Goal: Task Accomplishment & Management: Manage account settings

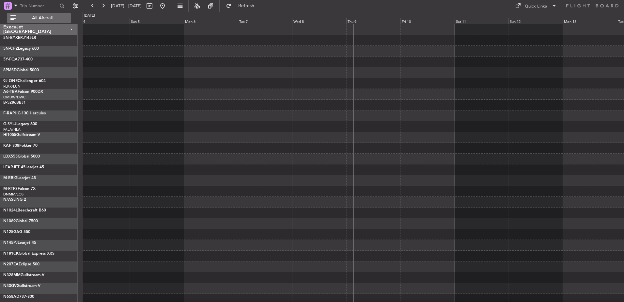
click at [37, 17] on span "All Aircraft" at bounding box center [43, 18] width 52 height 5
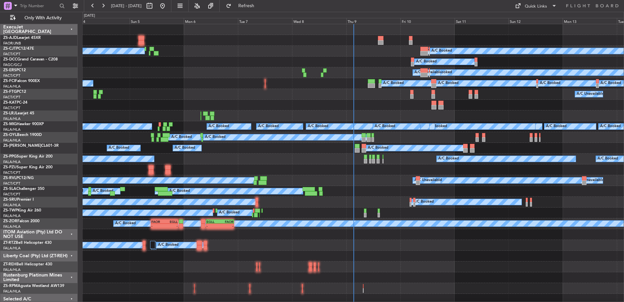
click at [72, 233] on div "ITOM Aviation (Pty) Ltd DO NOT USE" at bounding box center [38, 234] width 77 height 11
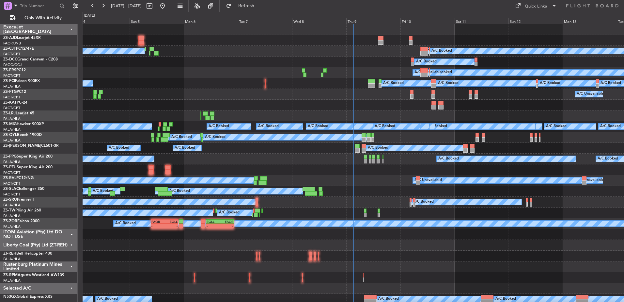
click at [71, 246] on div "Liberty Coal (Pty) Ltd (ZT-REH)" at bounding box center [38, 245] width 77 height 11
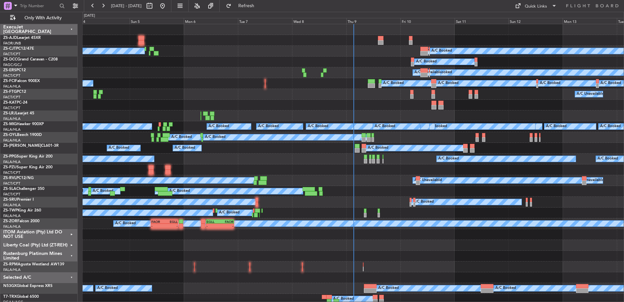
click at [72, 254] on div "Rustenburg Platinum Mines Limited" at bounding box center [38, 255] width 77 height 11
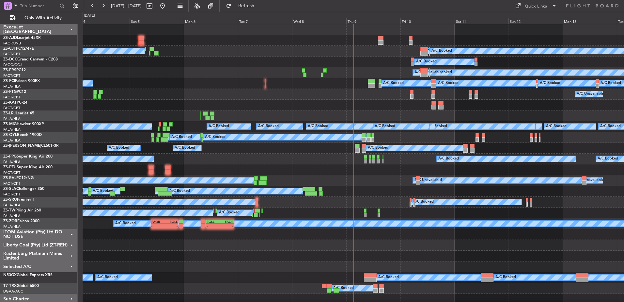
click at [72, 265] on div "Selected A/C" at bounding box center [38, 266] width 77 height 11
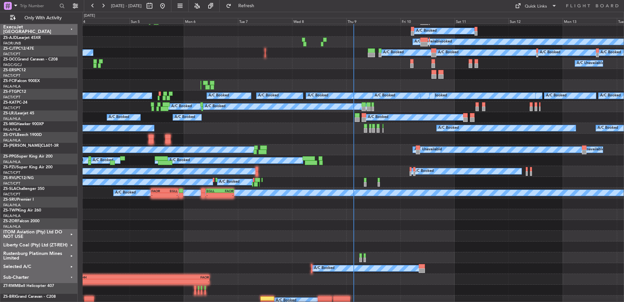
scroll to position [65, 0]
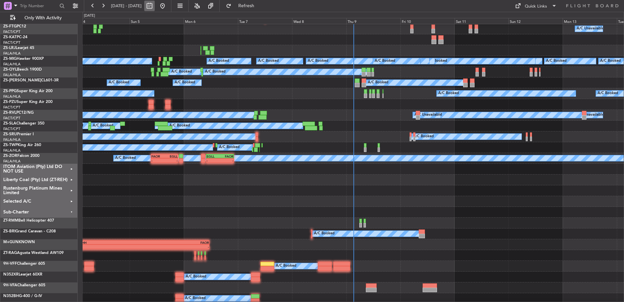
click at [155, 6] on button at bounding box center [149, 6] width 10 height 10
select select "10"
select select "2025"
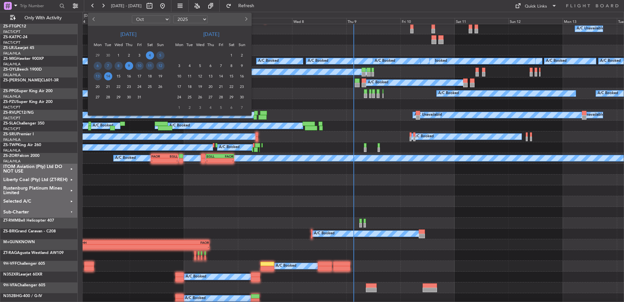
click at [131, 66] on span "9" at bounding box center [129, 66] width 8 height 8
click at [130, 66] on span "9" at bounding box center [129, 66] width 8 height 8
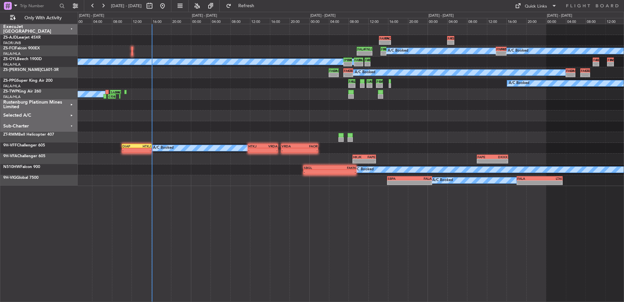
scroll to position [0, 0]
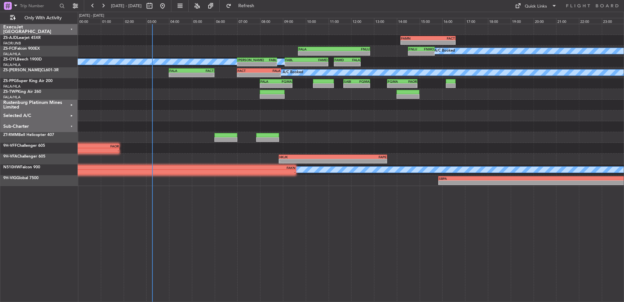
click at [70, 126] on div "Sub-Charter" at bounding box center [38, 126] width 77 height 11
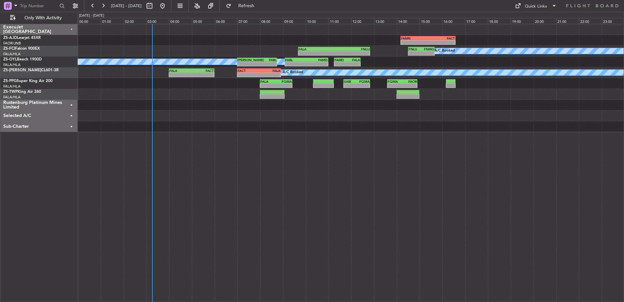
click at [71, 103] on div "Rustenburg Platinum Mines Limited" at bounding box center [38, 105] width 77 height 11
click at [72, 125] on div "Selected A/C" at bounding box center [38, 126] width 77 height 11
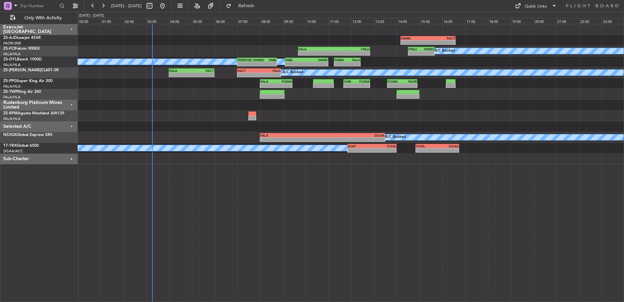
click at [71, 125] on div "Selected A/C" at bounding box center [38, 126] width 77 height 11
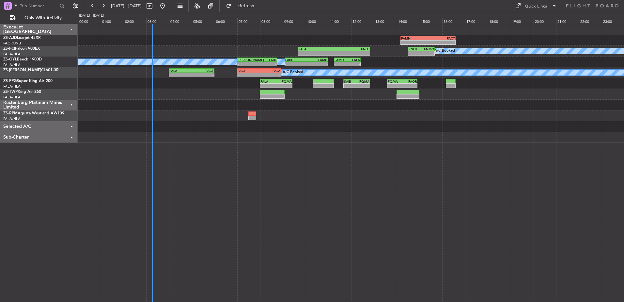
click at [73, 136] on div "Sub-Charter" at bounding box center [38, 137] width 77 height 11
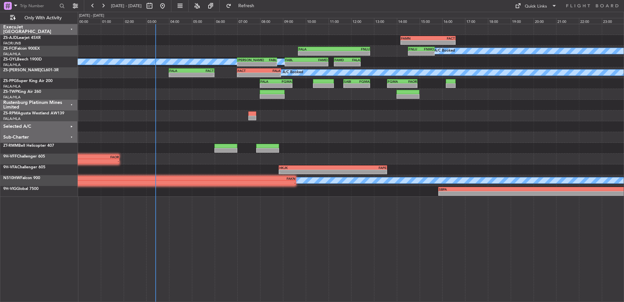
click at [72, 125] on div "Selected A/C" at bounding box center [38, 126] width 77 height 11
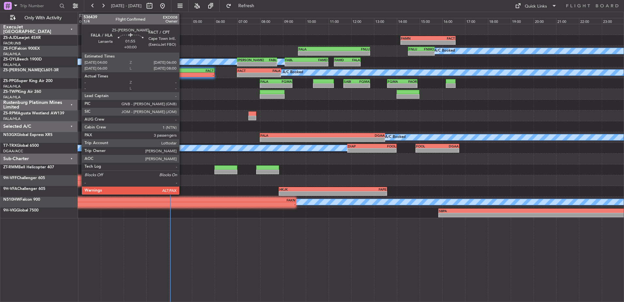
click at [182, 73] on div "-" at bounding box center [180, 75] width 22 height 4
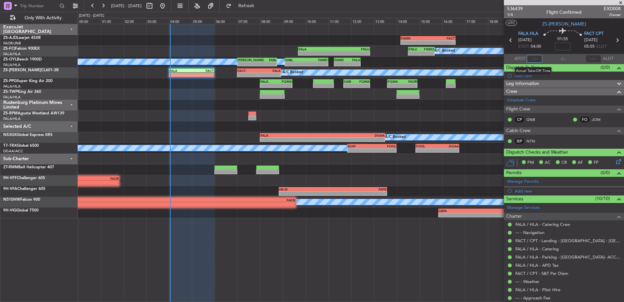
click at [532, 58] on input "text" at bounding box center [535, 59] width 16 height 8
type input "04:01"
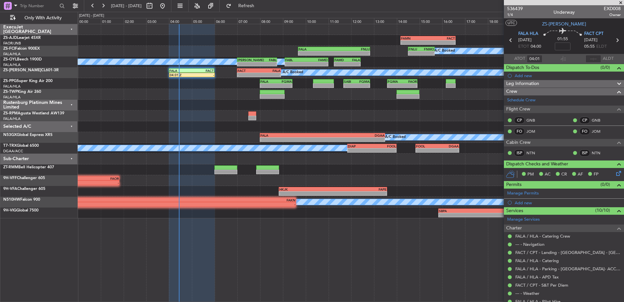
click at [621, 3] on span at bounding box center [621, 3] width 7 height 6
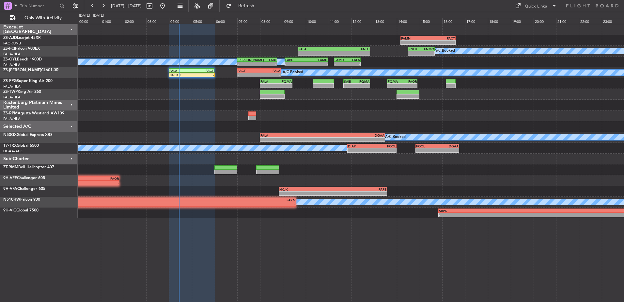
type input "0"
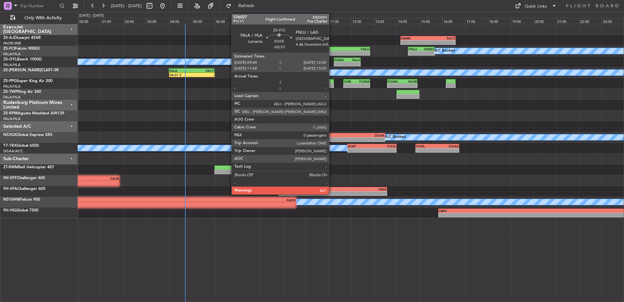
click at [332, 50] on div "FALA" at bounding box center [317, 49] width 36 height 4
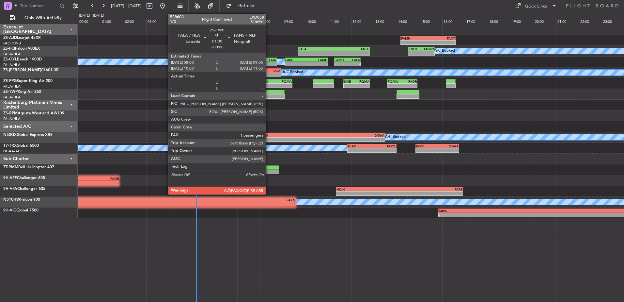
click at [269, 93] on div at bounding box center [272, 92] width 25 height 5
click at [269, 96] on div at bounding box center [272, 96] width 25 height 5
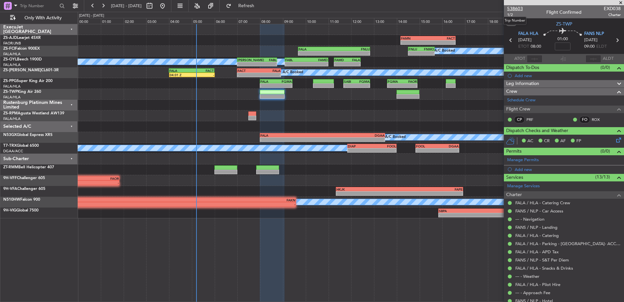
click at [518, 7] on span "538603" at bounding box center [515, 8] width 16 height 7
click at [620, 2] on span at bounding box center [621, 3] width 7 height 6
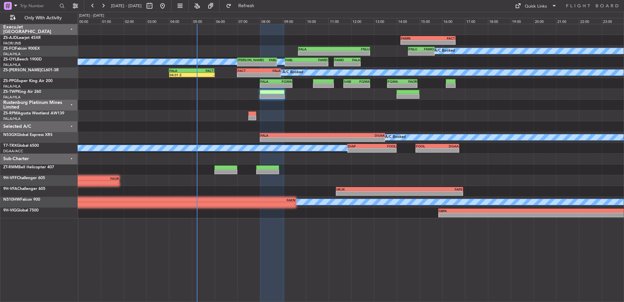
type input "0"
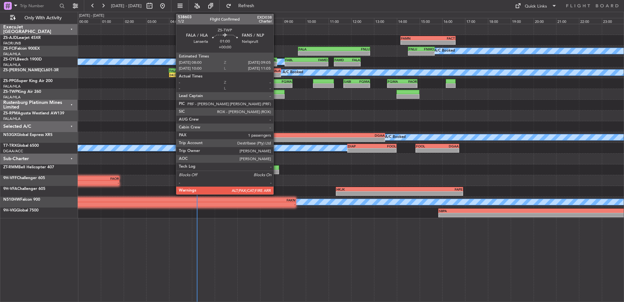
click at [277, 96] on div at bounding box center [272, 96] width 25 height 5
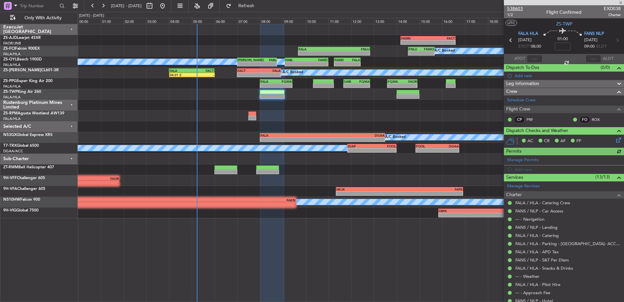
click at [519, 8] on span "538603" at bounding box center [515, 8] width 16 height 7
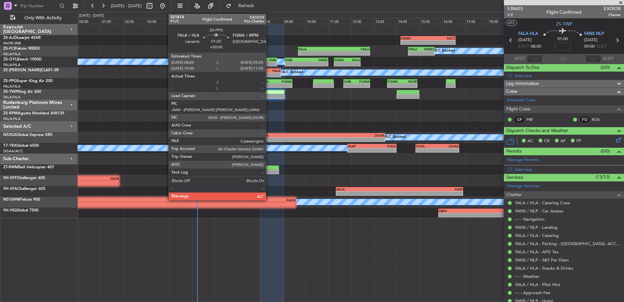
click at [269, 84] on div "-" at bounding box center [269, 86] width 16 height 4
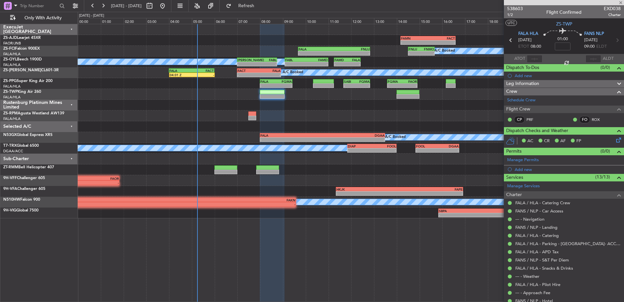
type input "0"
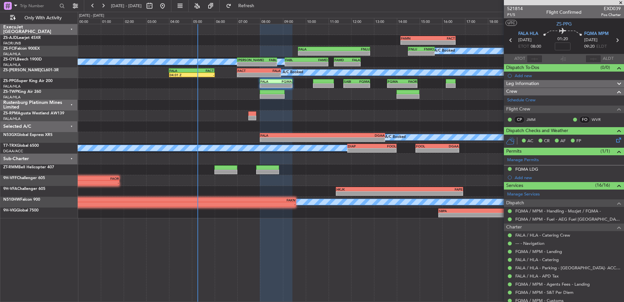
click at [72, 158] on div "Sub-Charter" at bounding box center [38, 158] width 77 height 11
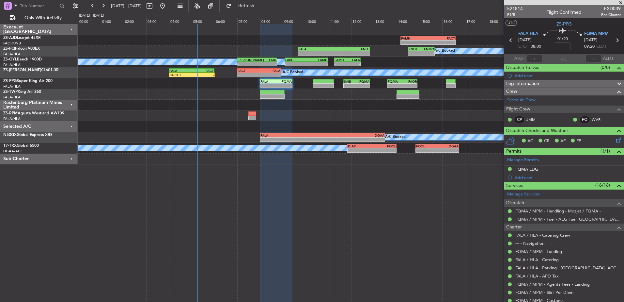
click at [71, 125] on div "Selected A/C" at bounding box center [38, 126] width 77 height 11
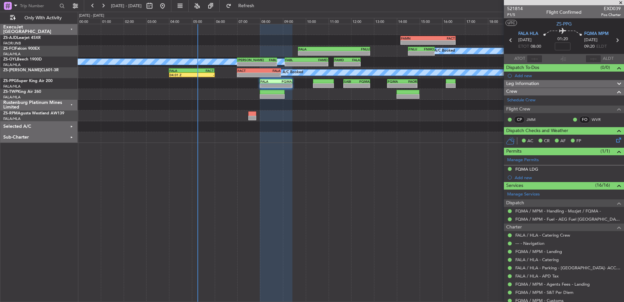
click at [72, 104] on div "Rustenburg Platinum Mines Limited" at bounding box center [38, 105] width 77 height 11
click at [517, 7] on span "521814" at bounding box center [515, 8] width 16 height 7
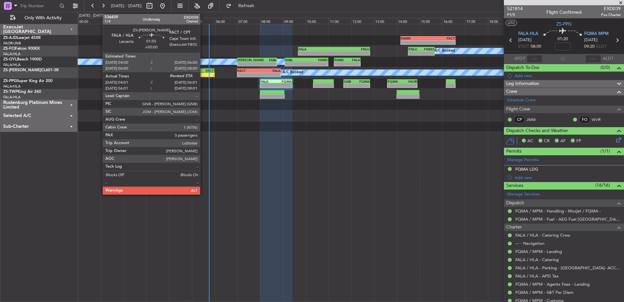
click at [203, 73] on div "-" at bounding box center [203, 75] width 22 height 4
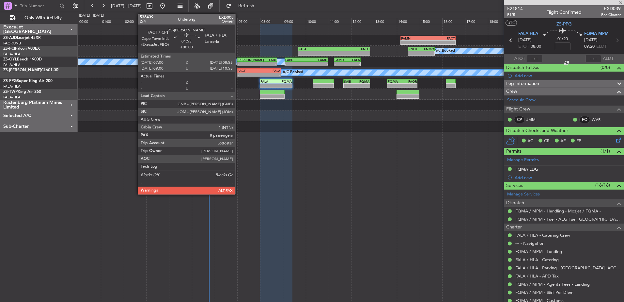
type input "04:01"
type input "3"
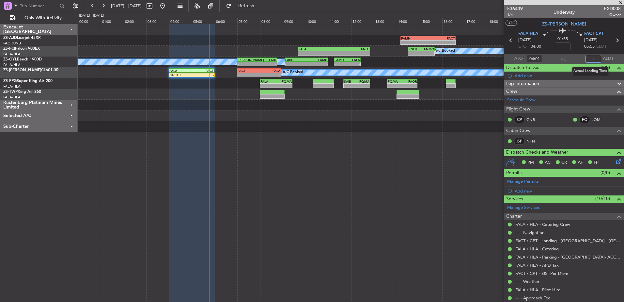
click at [594, 58] on input "text" at bounding box center [594, 59] width 16 height 8
type input "05:46"
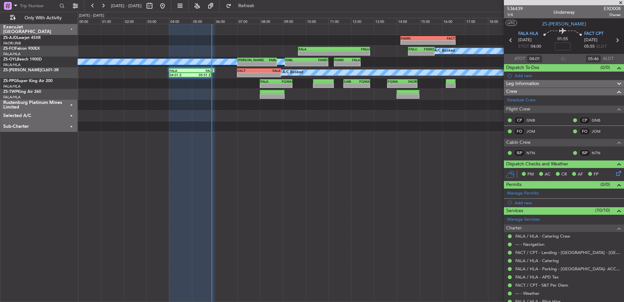
click at [622, 3] on span at bounding box center [621, 3] width 7 height 6
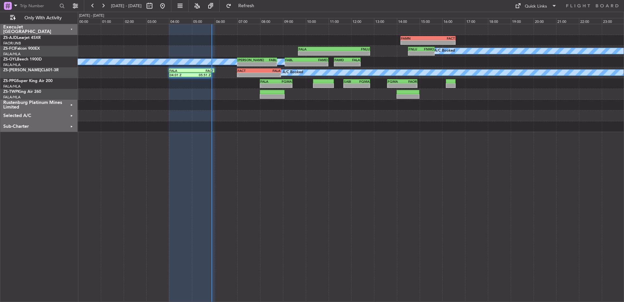
type input "0"
